Goal: Task Accomplishment & Management: Complete application form

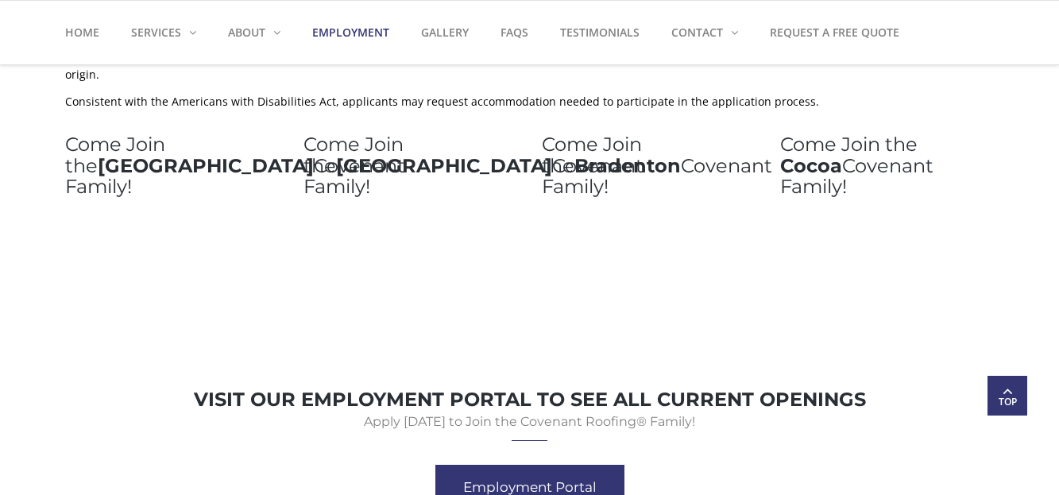
scroll to position [757, 0]
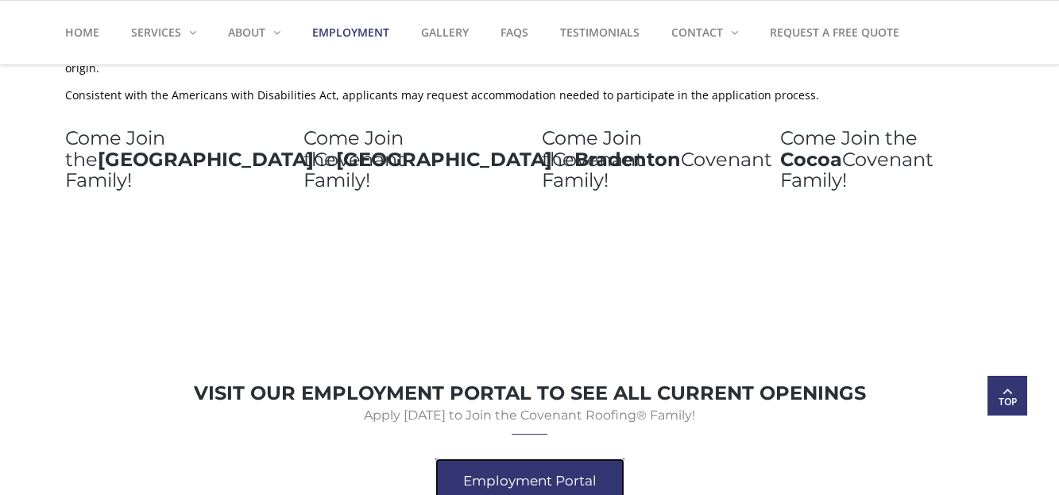
click at [613, 459] on link "Employment Portal" at bounding box center [530, 481] width 189 height 45
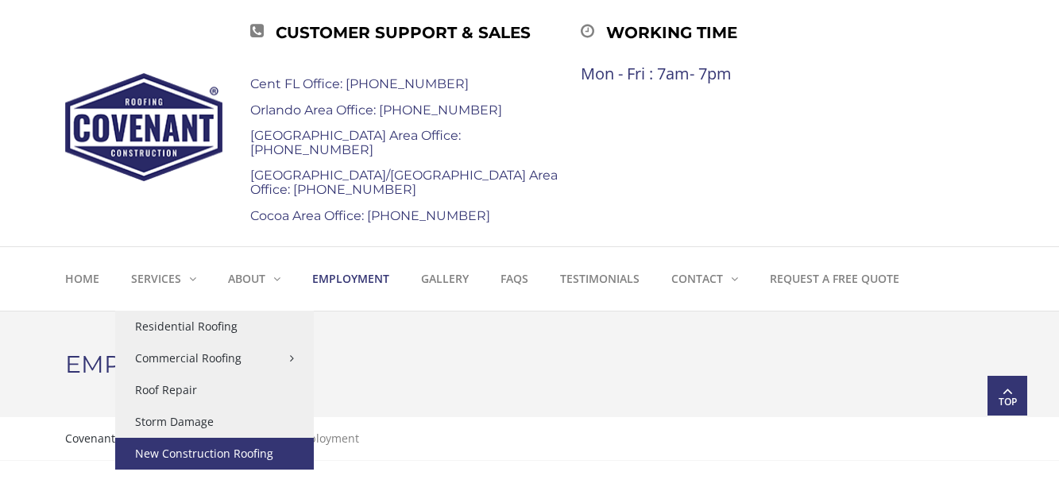
scroll to position [29, 0]
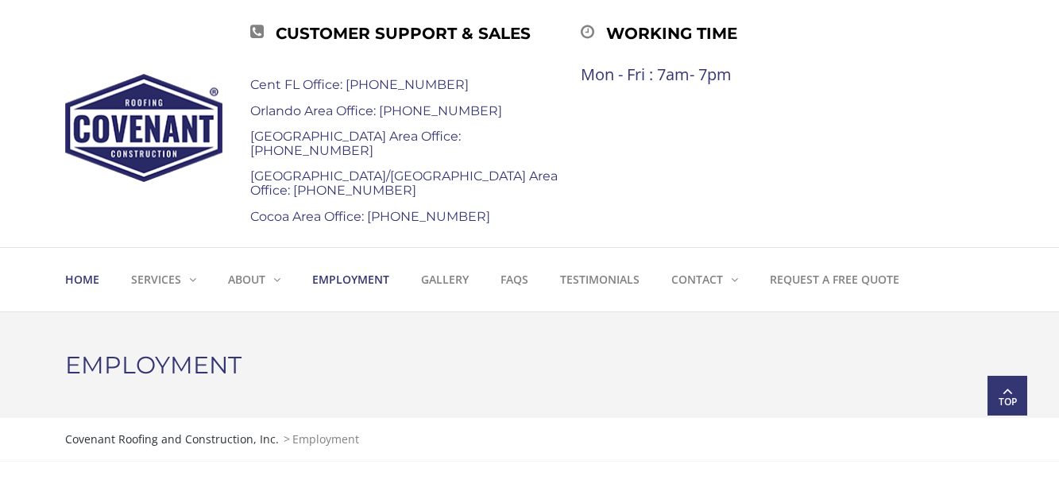
click at [82, 279] on strong "Home" at bounding box center [82, 279] width 34 height 15
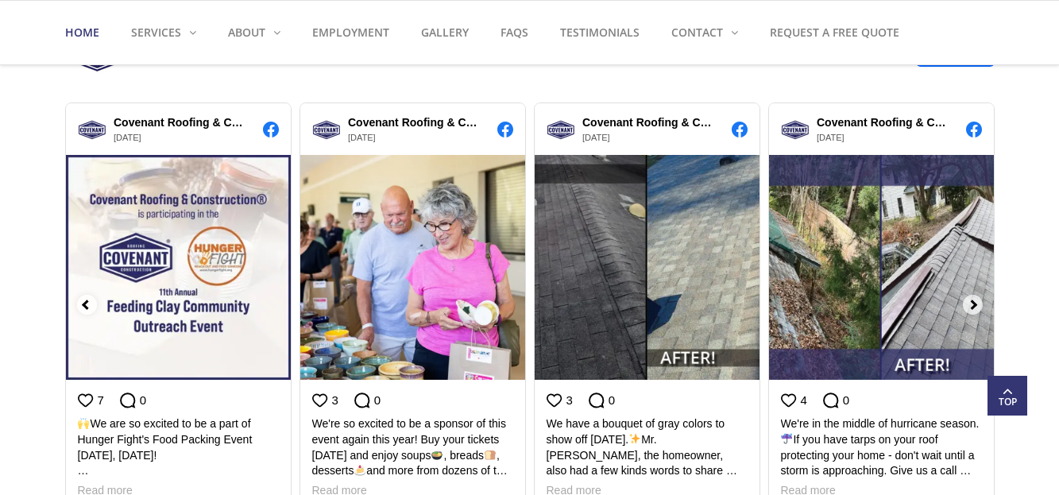
scroll to position [1782, 0]
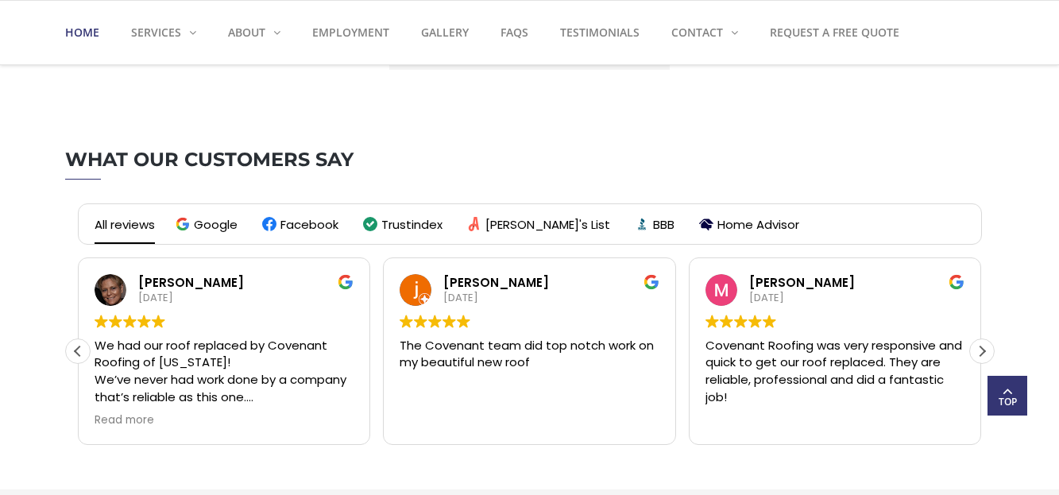
scroll to position [2993, 0]
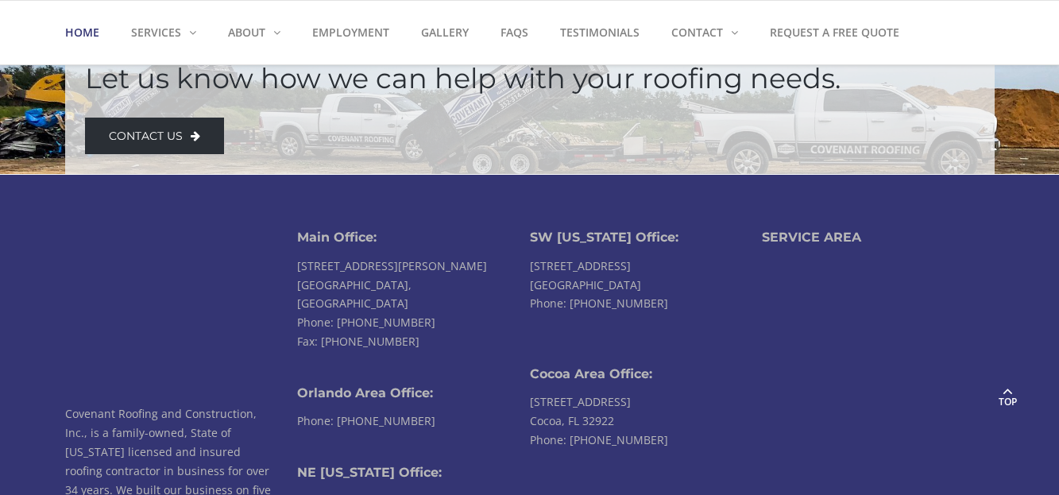
scroll to position [3785, 0]
